Goal: Information Seeking & Learning: Learn about a topic

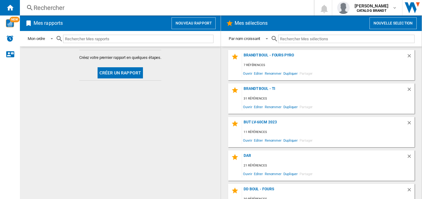
click at [113, 7] on div "Rechercher" at bounding box center [166, 7] width 264 height 9
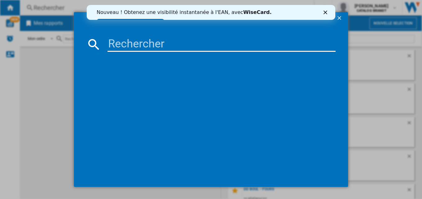
click at [176, 46] on input at bounding box center [221, 44] width 228 height 15
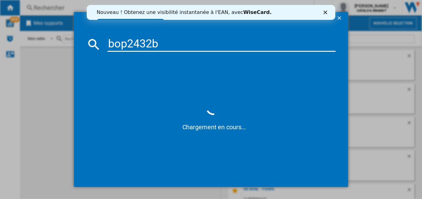
type input "bop2432b"
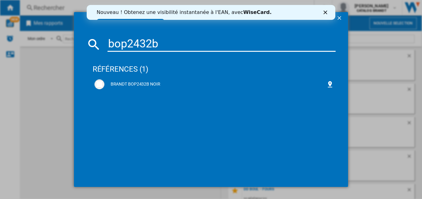
click at [326, 13] on polygon "Fermer" at bounding box center [325, 13] width 4 height 4
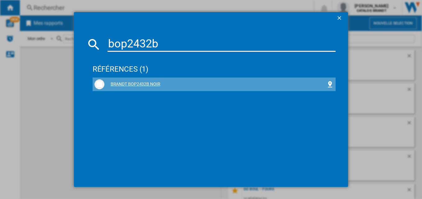
click at [139, 85] on div "BRANDT BOP2432B NOIR" at bounding box center [215, 84] width 222 height 6
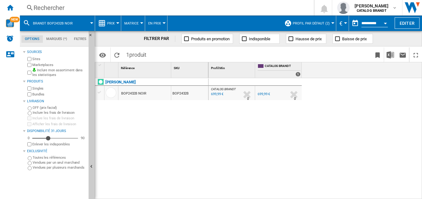
click at [113, 26] on button "Prix" at bounding box center [112, 24] width 11 height 16
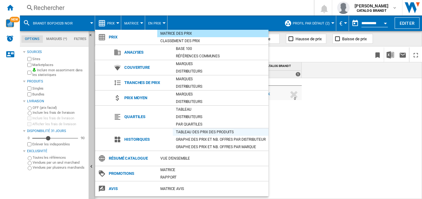
click at [223, 135] on div "Tableau des prix des produits" at bounding box center [221, 132] width 96 height 6
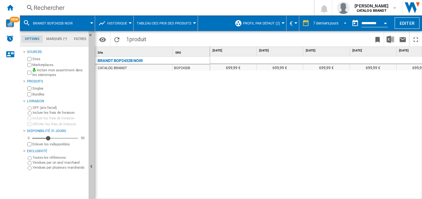
click at [313, 23] on div "7 derniers jours" at bounding box center [325, 23] width 25 height 4
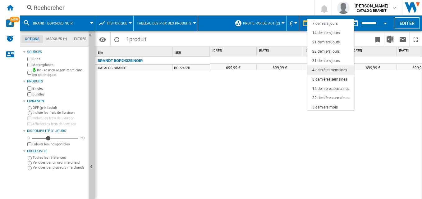
scroll to position [39, 0]
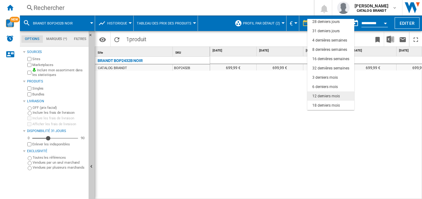
click at [327, 96] on div "12 derniers mois" at bounding box center [325, 96] width 27 height 5
